Goal: Answer question/provide support

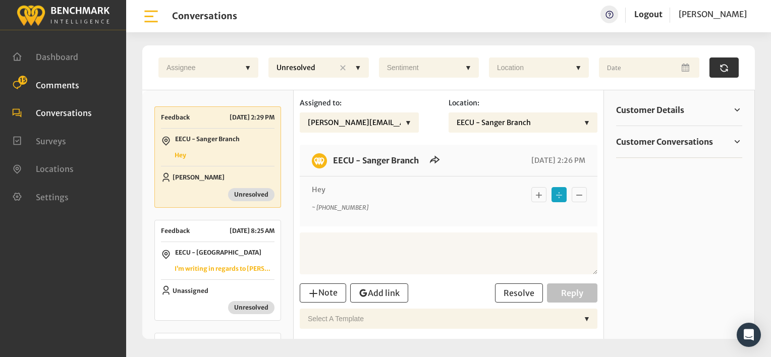
click at [61, 80] on span "Comments" at bounding box center [57, 85] width 43 height 10
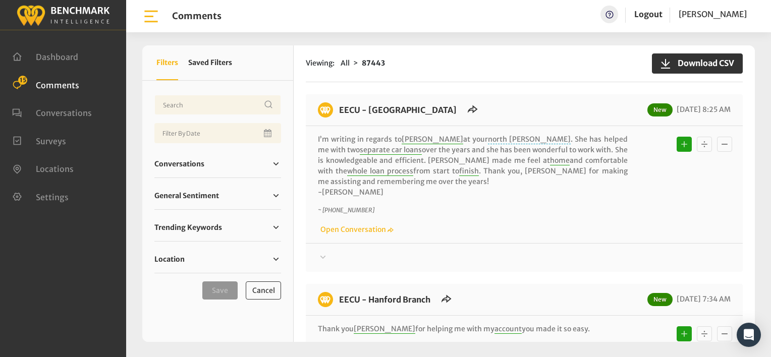
click at [52, 80] on span "Comments" at bounding box center [57, 85] width 43 height 10
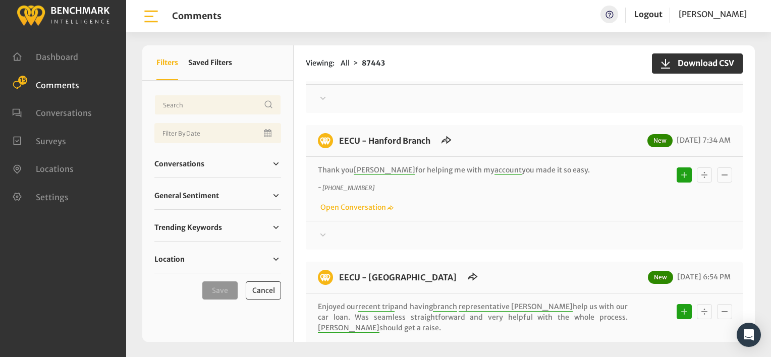
scroll to position [202, 0]
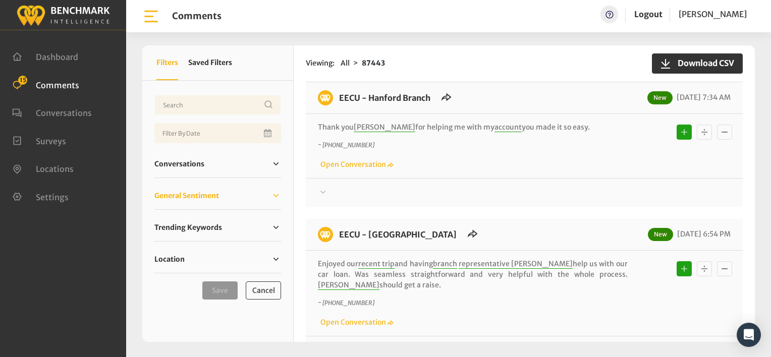
click at [227, 197] on link "General Sentiment" at bounding box center [217, 195] width 127 height 15
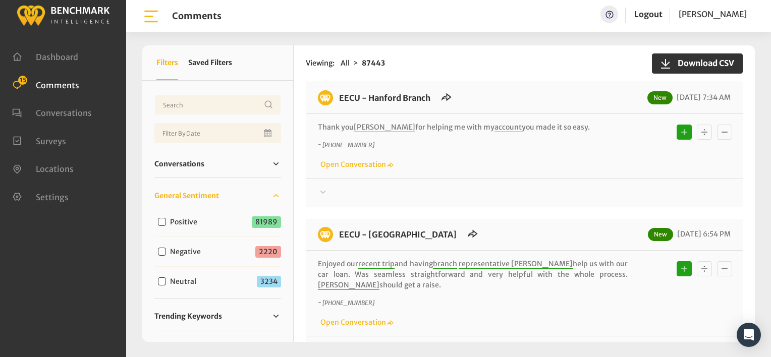
click at [158, 250] on input "Negative" at bounding box center [162, 252] width 8 height 8
checkbox input "true"
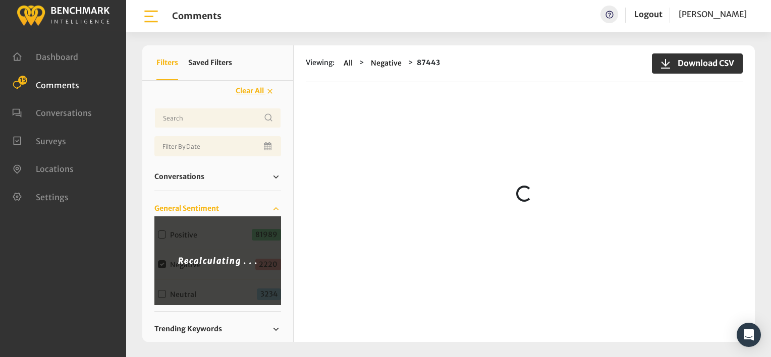
scroll to position [0, 0]
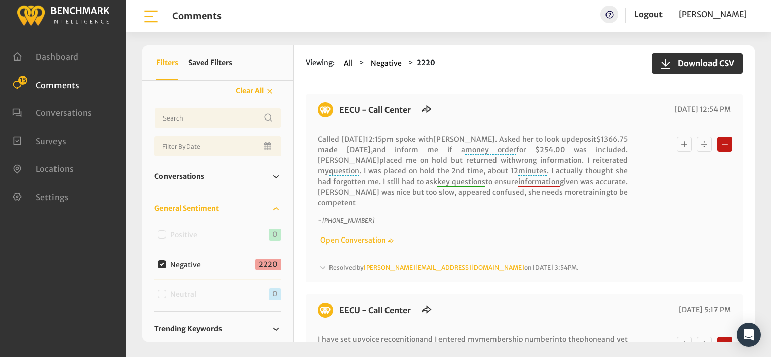
click at [163, 264] on input "Negative" at bounding box center [162, 264] width 8 height 8
checkbox input "false"
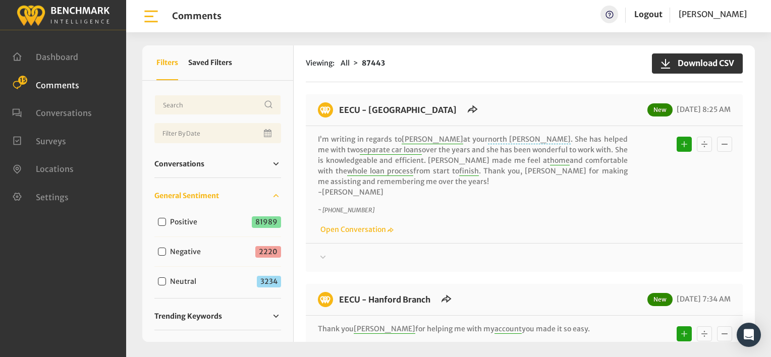
click at [162, 280] on input "Neutral" at bounding box center [162, 281] width 8 height 8
checkbox input "true"
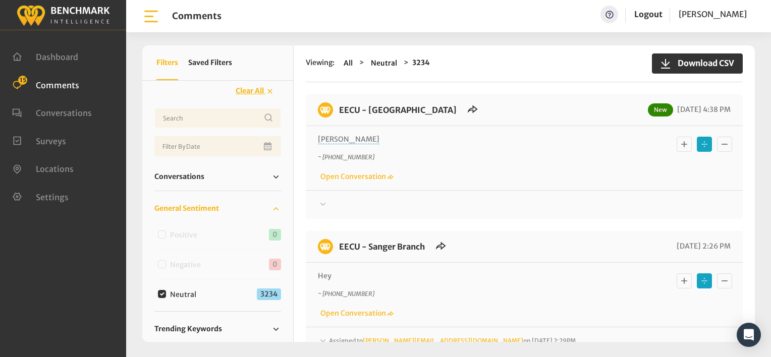
click at [322, 204] on icon at bounding box center [323, 203] width 6 height 3
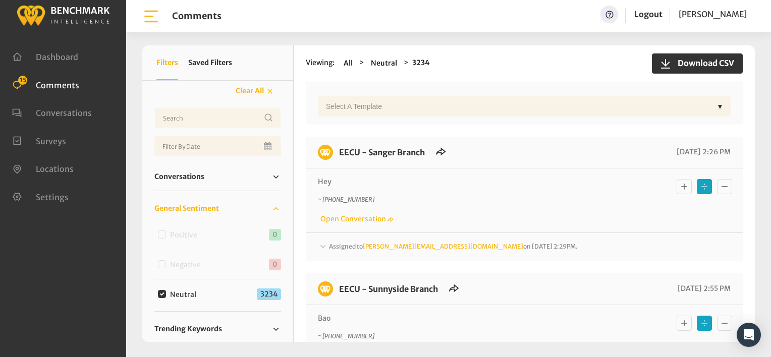
scroll to position [303, 0]
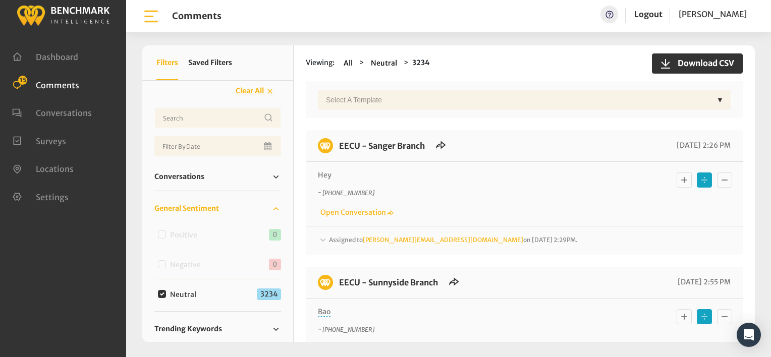
click at [66, 83] on span "Comments" at bounding box center [57, 85] width 43 height 10
click at [443, 101] on div "Select a Template" at bounding box center [516, 100] width 391 height 20
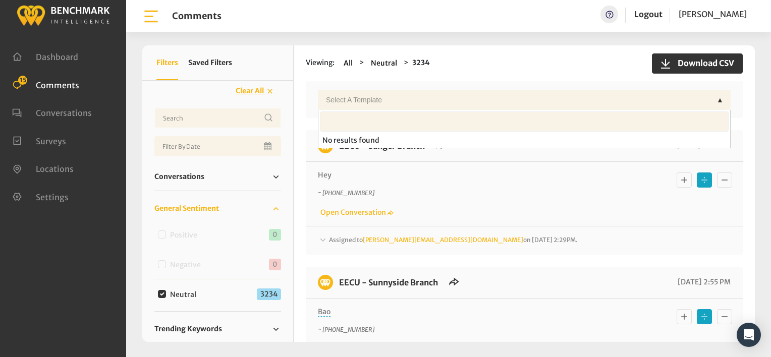
click at [456, 190] on p "~ [PHONE_NUMBER]" at bounding box center [473, 193] width 310 height 9
